Goal: Information Seeking & Learning: Understand process/instructions

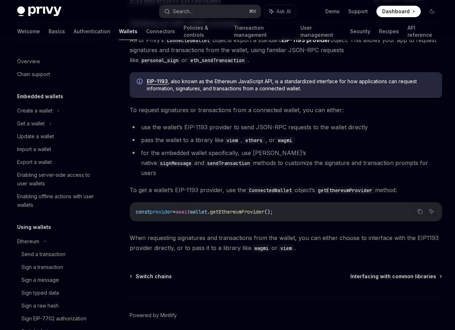
scroll to position [412, 0]
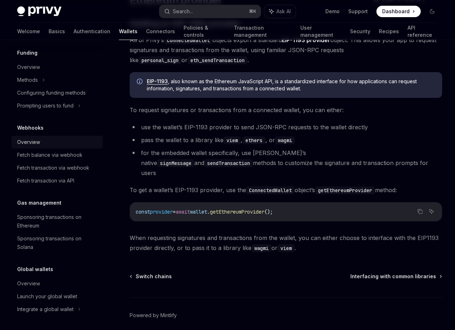
click at [42, 143] on div "Overview" at bounding box center [57, 142] width 81 height 9
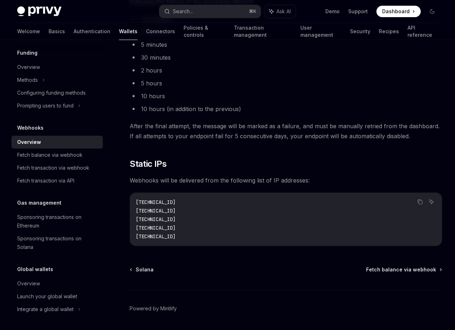
scroll to position [635, 0]
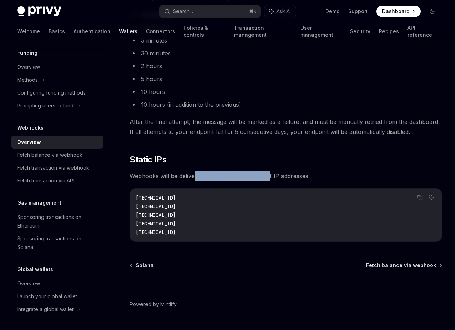
drag, startPoint x: 194, startPoint y: 177, endPoint x: 267, endPoint y: 177, distance: 72.5
click at [268, 177] on span "Webhooks will be delivered from the following list of IP addresses:" at bounding box center [286, 176] width 312 height 10
click at [267, 177] on span "Webhooks will be delivered from the following list of IP addresses:" at bounding box center [286, 176] width 312 height 10
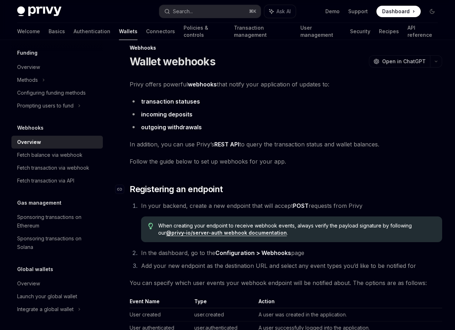
scroll to position [0, 0]
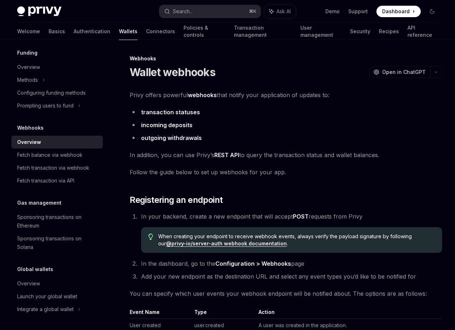
click at [180, 124] on link "incoming deposits" at bounding box center [166, 124] width 51 height 7
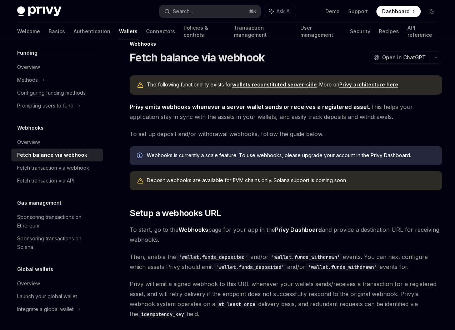
scroll to position [19, 0]
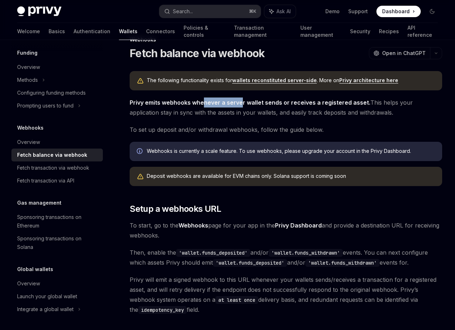
drag, startPoint x: 203, startPoint y: 104, endPoint x: 241, endPoint y: 104, distance: 38.2
click at [241, 104] on strong "Privy emits webhooks whenever a server wallet sends or receives a registered as…" at bounding box center [250, 102] width 241 height 7
drag, startPoint x: 262, startPoint y: 102, endPoint x: 306, endPoint y: 102, distance: 43.6
click at [306, 102] on strong "Privy emits webhooks whenever a server wallet sends or receives a registered as…" at bounding box center [250, 102] width 241 height 7
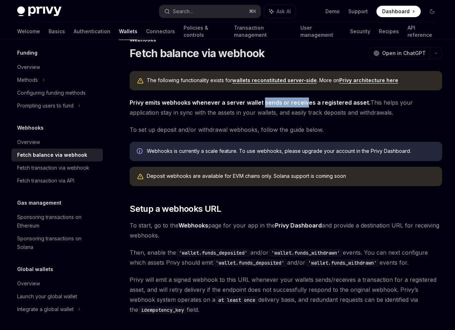
click at [306, 102] on strong "Privy emits webhooks whenever a server wallet sends or receives a registered as…" at bounding box center [250, 102] width 241 height 7
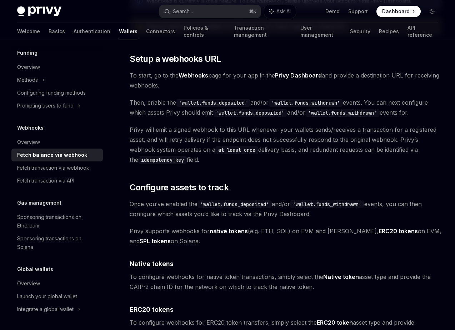
scroll to position [170, 0]
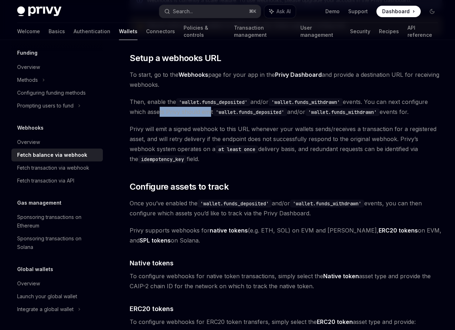
drag, startPoint x: 157, startPoint y: 112, endPoint x: 210, endPoint y: 112, distance: 52.1
click at [210, 112] on span "Then, enable the 'wallet.funds_deposited' and/or 'wallet.funds_withdrawn' event…" at bounding box center [286, 107] width 312 height 20
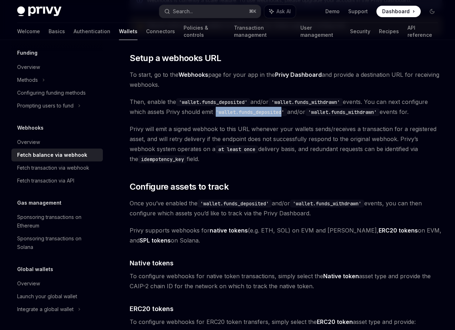
drag, startPoint x: 216, startPoint y: 113, endPoint x: 287, endPoint y: 113, distance: 71.1
click at [287, 113] on code "'wallet.funds_deposited'" at bounding box center [250, 112] width 74 height 8
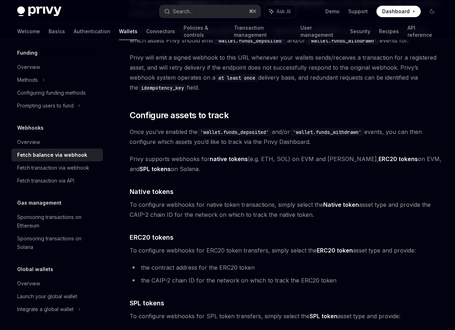
scroll to position [241, 0]
drag, startPoint x: 160, startPoint y: 72, endPoint x: 192, endPoint y: 72, distance: 32.8
click at [192, 72] on span "Privy will emit a signed webhook to this URL whenever your wallets sends/receiv…" at bounding box center [286, 72] width 312 height 40
click at [194, 72] on span "Privy will emit a signed webhook to this URL whenever your wallets sends/receiv…" at bounding box center [286, 72] width 312 height 40
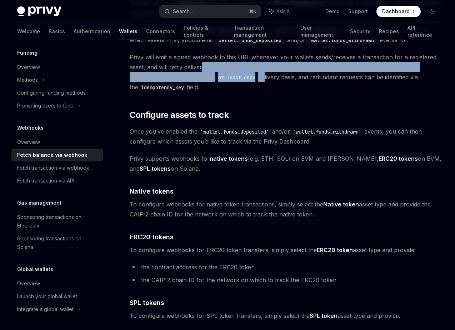
drag, startPoint x: 202, startPoint y: 70, endPoint x: 266, endPoint y: 74, distance: 64.0
click at [265, 74] on span "Privy will emit a signed webhook to this URL whenever your wallets sends/receiv…" at bounding box center [286, 72] width 312 height 40
click at [266, 70] on span "Privy will emit a signed webhook to this URL whenever your wallets sends/receiv…" at bounding box center [286, 72] width 312 height 40
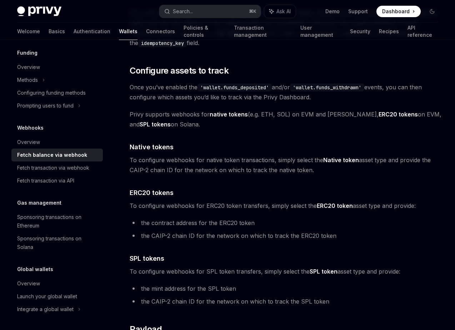
scroll to position [287, 0]
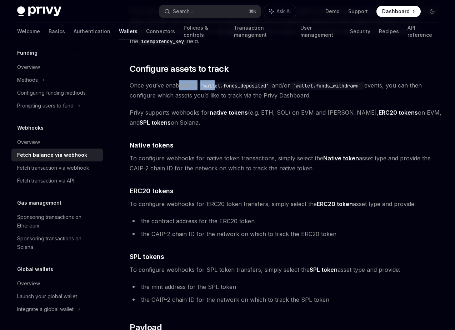
drag, startPoint x: 177, startPoint y: 88, endPoint x: 218, endPoint y: 88, distance: 40.7
click at [218, 88] on span "Once you’ve enabled the 'wallet.funds_deposited' and/or 'wallet.funds_withdrawn…" at bounding box center [286, 90] width 312 height 20
click at [218, 88] on code "'wallet.funds_deposited'" at bounding box center [234, 86] width 74 height 8
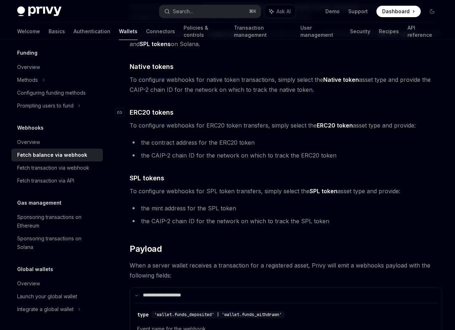
scroll to position [367, 0]
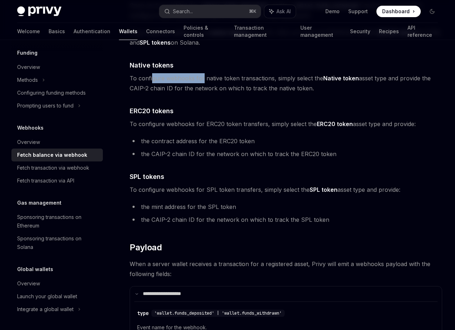
drag, startPoint x: 152, startPoint y: 77, endPoint x: 201, endPoint y: 77, distance: 48.9
click at [201, 77] on span "To configure webhooks for native token transactions, simply select the Native t…" at bounding box center [286, 83] width 312 height 20
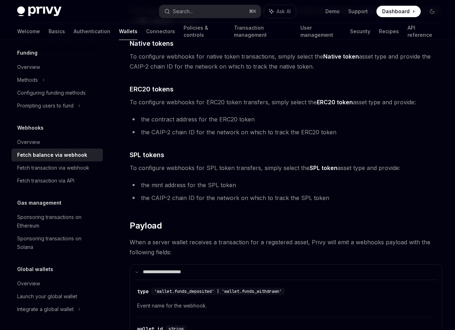
scroll to position [399, 0]
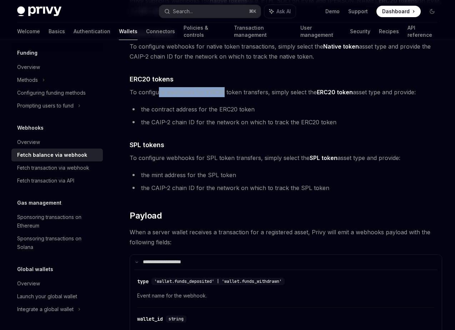
drag, startPoint x: 159, startPoint y: 93, endPoint x: 222, endPoint y: 93, distance: 63.6
click at [222, 93] on span "To configure webhooks for ERC20 token transfers, simply select the ERC20 token …" at bounding box center [286, 92] width 312 height 10
drag, startPoint x: 249, startPoint y: 90, endPoint x: 290, endPoint y: 91, distance: 41.1
click at [290, 90] on span "To configure webhooks for ERC20 token transfers, simply select the ERC20 token …" at bounding box center [286, 92] width 312 height 10
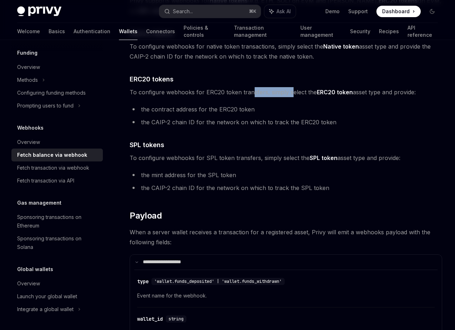
click at [290, 91] on span "To configure webhooks for ERC20 token transfers, simply select the ERC20 token …" at bounding box center [286, 92] width 312 height 10
drag, startPoint x: 222, startPoint y: 107, endPoint x: 241, endPoint y: 107, distance: 19.6
click at [238, 107] on li "the contract address for the ERC20 token" at bounding box center [286, 109] width 312 height 10
click at [242, 107] on li "the contract address for the ERC20 token" at bounding box center [286, 109] width 312 height 10
drag, startPoint x: 158, startPoint y: 124, endPoint x: 206, endPoint y: 124, distance: 47.8
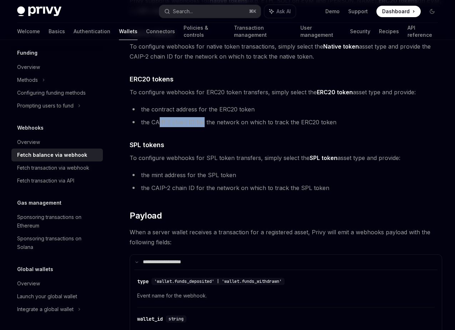
click at [205, 124] on li "the CAIP-2 chain ID for the network on which to track the ERC20 token" at bounding box center [286, 122] width 312 height 10
click at [206, 124] on li "the CAIP-2 chain ID for the network on which to track the ERC20 token" at bounding box center [286, 122] width 312 height 10
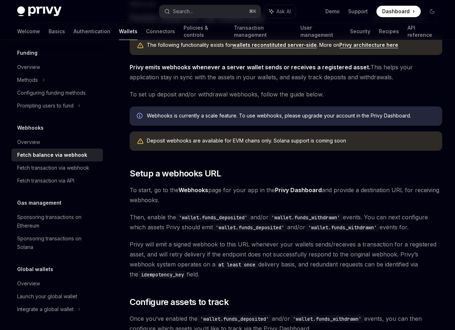
scroll to position [0, 0]
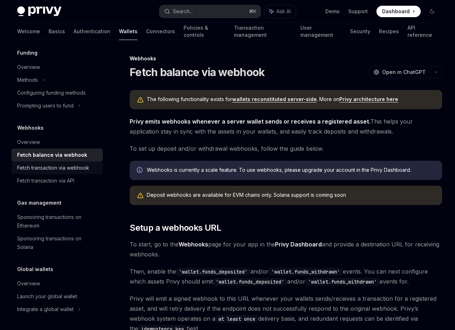
click at [76, 164] on div "Fetch transaction via webhook" at bounding box center [53, 168] width 72 height 9
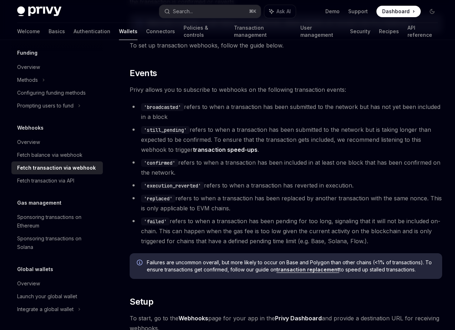
scroll to position [54, 0]
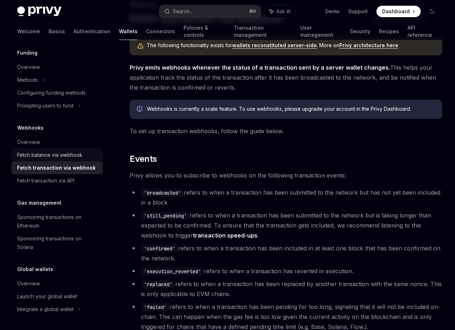
click at [65, 157] on div "Fetch balance via webhook" at bounding box center [49, 155] width 65 height 9
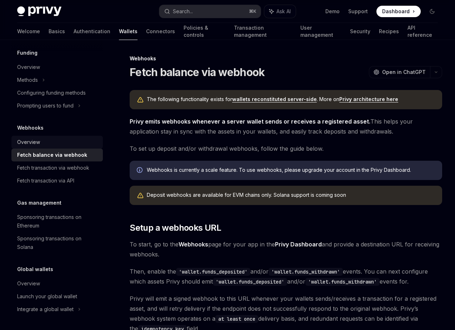
click at [76, 146] on div "Overview" at bounding box center [57, 142] width 81 height 9
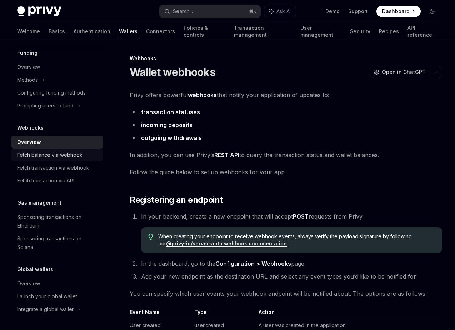
click at [75, 151] on div "Fetch balance via webhook" at bounding box center [49, 155] width 65 height 9
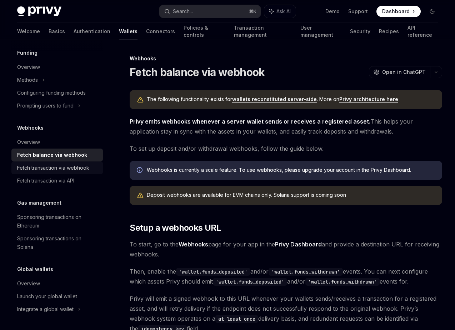
click at [41, 170] on div "Fetch transaction via webhook" at bounding box center [53, 168] width 72 height 9
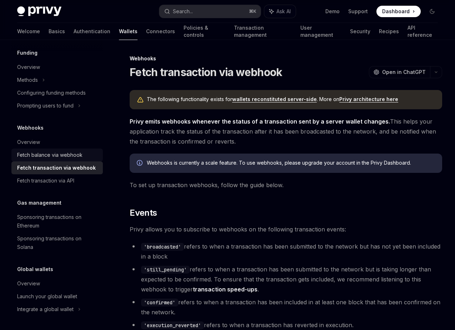
click at [50, 155] on div "Fetch balance via webhook" at bounding box center [49, 155] width 65 height 9
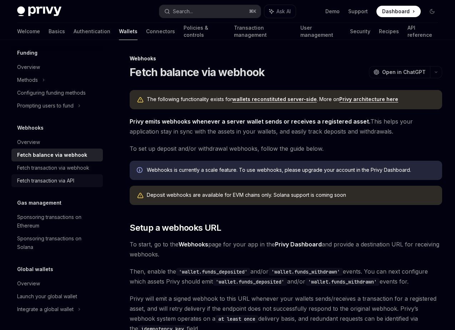
click at [50, 176] on div "Fetch transaction via API" at bounding box center [45, 180] width 57 height 9
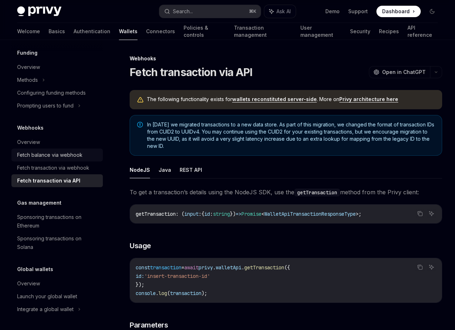
click at [52, 154] on div "Fetch balance via webhook" at bounding box center [49, 155] width 65 height 9
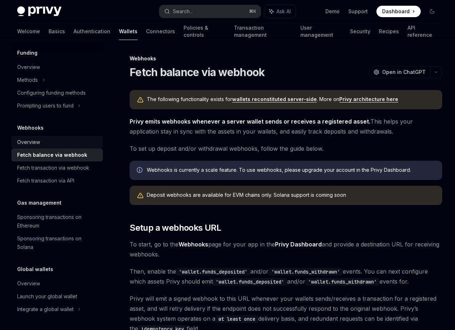
click at [51, 141] on div "Overview" at bounding box center [57, 142] width 81 height 9
type textarea "*"
